Goal: Navigation & Orientation: Find specific page/section

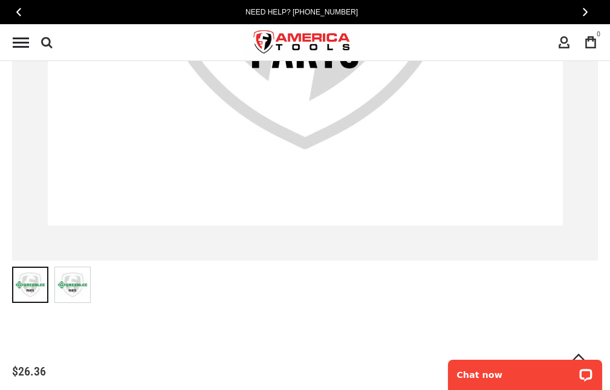
scroll to position [363, 0]
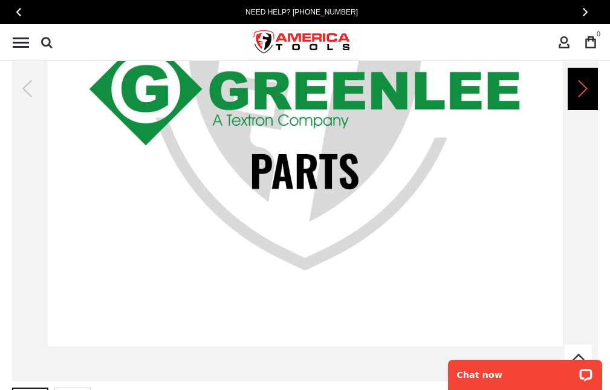
click at [576, 80] on div "Next" at bounding box center [583, 89] width 30 height 42
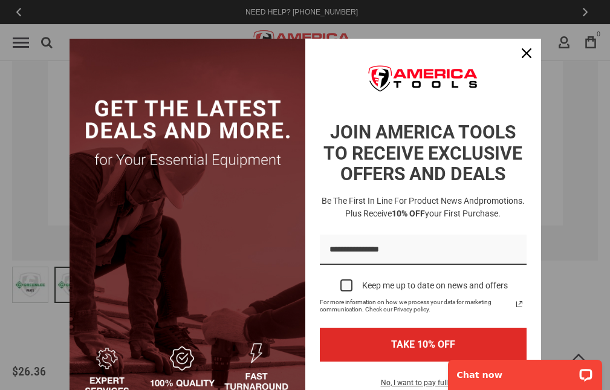
scroll to position [968, 0]
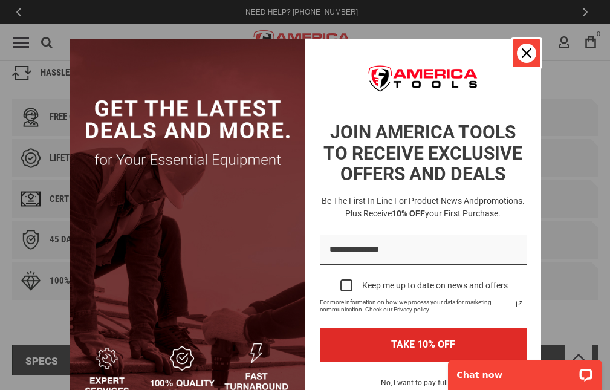
click at [525, 51] on icon "close icon" at bounding box center [527, 53] width 10 height 10
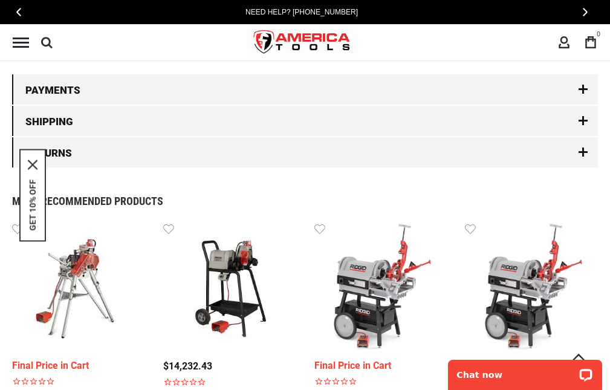
scroll to position [1391, 0]
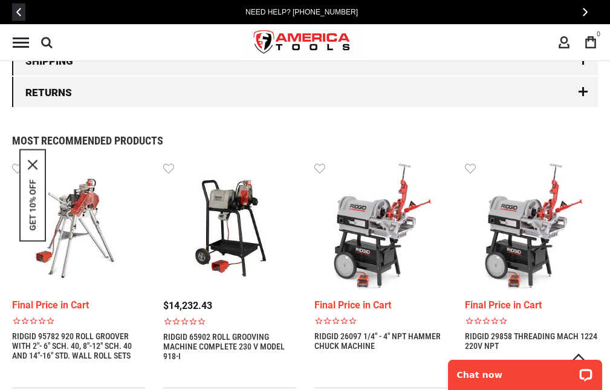
click at [14, 11] on button "‹" at bounding box center [18, 13] width 13 height 18
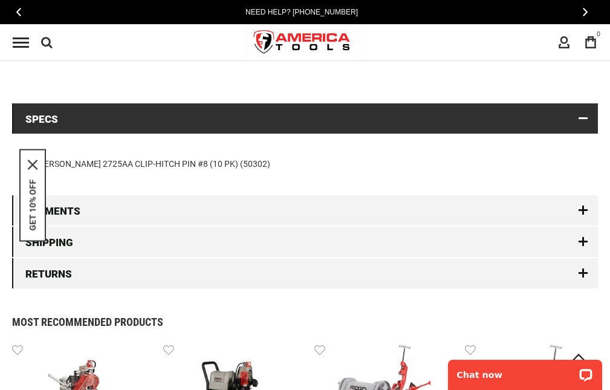
scroll to position [1270, 0]
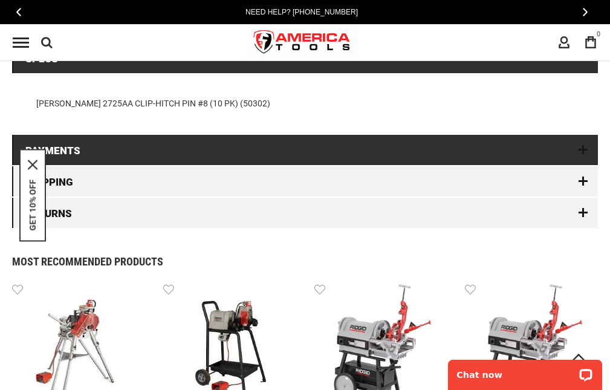
click at [586, 147] on link "Payments" at bounding box center [305, 150] width 586 height 30
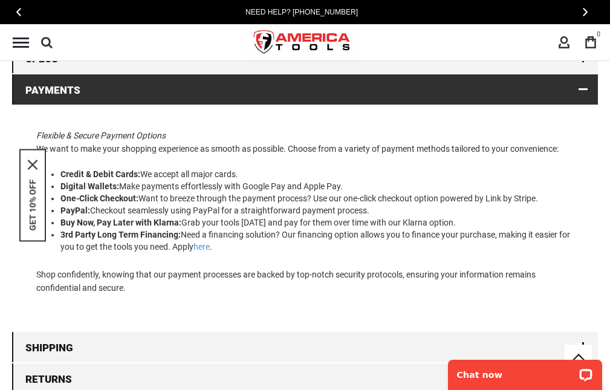
scroll to position [1149, 0]
